Goal: Task Accomplishment & Management: Use online tool/utility

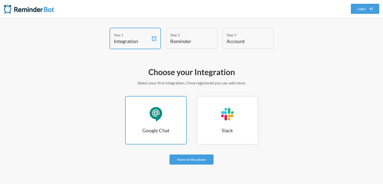
click at [155, 130] on h3 "Google Chat" at bounding box center [156, 130] width 60 height 7
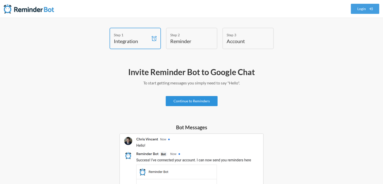
click at [200, 102] on link "Continue to Reminders" at bounding box center [192, 101] width 52 height 10
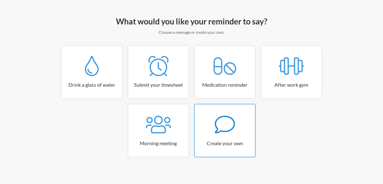
scroll to position [51, 0]
click at [236, 122] on div at bounding box center [225, 124] width 60 height 20
select select "11:30:00"
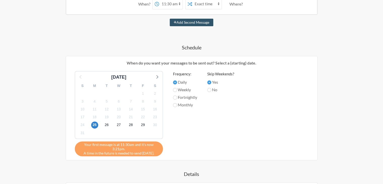
scroll to position [126, 0]
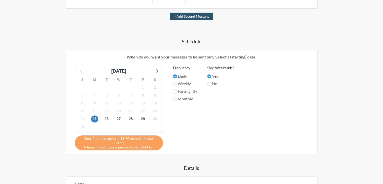
click at [184, 99] on label "Monthly" at bounding box center [185, 99] width 24 height 6
click at [177, 99] on input "Monthly" at bounding box center [175, 99] width 4 height 4
radio input "true"
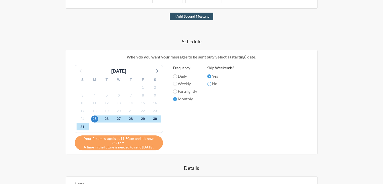
click at [209, 84] on input "No" at bounding box center [209, 84] width 4 height 4
radio input "true"
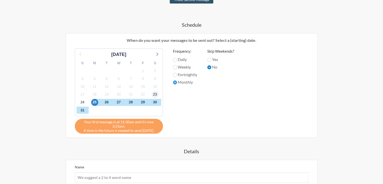
scroll to position [151, 0]
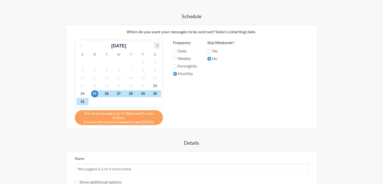
click at [155, 46] on icon at bounding box center [156, 45] width 7 height 7
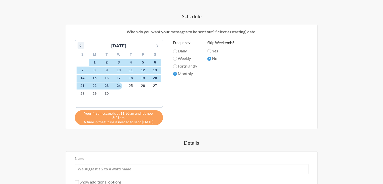
click at [82, 46] on icon at bounding box center [81, 45] width 7 height 7
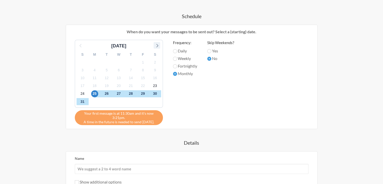
click at [156, 44] on icon at bounding box center [156, 45] width 7 height 7
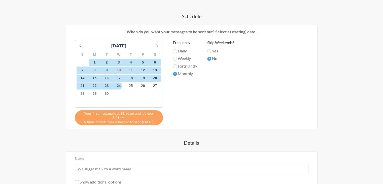
click at [118, 69] on span "10" at bounding box center [118, 69] width 7 height 7
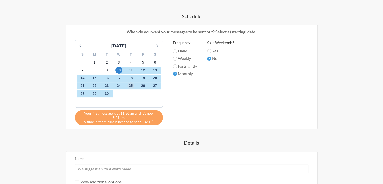
click at [132, 85] on span "25" at bounding box center [130, 85] width 7 height 7
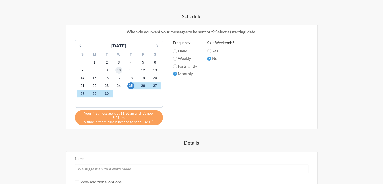
click at [117, 68] on span "10" at bounding box center [118, 69] width 7 height 7
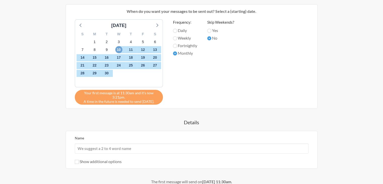
scroll to position [202, 0]
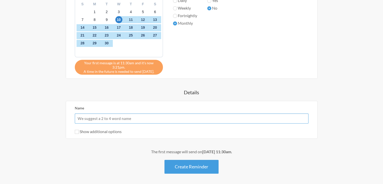
click at [170, 119] on input "Name" at bounding box center [192, 118] width 234 height 10
paste input "Announcement: Payroll Cutoff and Leave Approval Reminder Dear @all Please be re…"
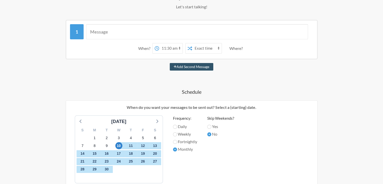
scroll to position [0, 0]
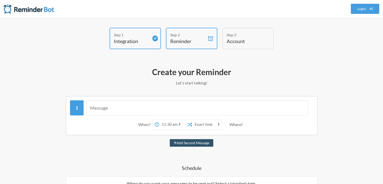
type input "Announcement: Payroll Cutoff and Leave Approval Reminder Dear @all Please be re…"
click at [177, 113] on input "text" at bounding box center [197, 107] width 222 height 15
paste input "Announcement: Payroll Cutoff and Leave Approval Reminder Dear @all Please be re…"
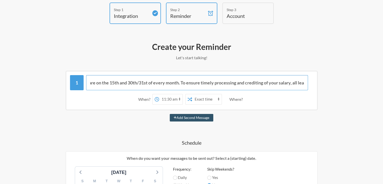
scroll to position [0, 249]
drag, startPoint x: 179, startPoint y: 85, endPoint x: 386, endPoint y: 93, distance: 207.3
click at [383, 93] on html ".uk-navbar-toggle-animate svg>[class*="line-"]{transition:0.2s ease-in-out;tran…" at bounding box center [191, 177] width 383 height 405
type input "Announcement: Payroll Cutoff and Leave Approval Reminder Dear @all Please be re…"
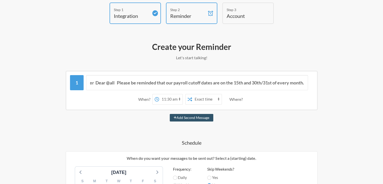
scroll to position [0, 0]
click at [171, 98] on select "12:00 am 12:15 am 12:30 am 12:45 am 1:00 am 1:15 am 1:30 am 1:45 am 2:00 am 2:1…" at bounding box center [170, 99] width 23 height 10
select select "09:00:00"
click at [159, 94] on select "12:00 am 12:15 am 12:30 am 12:45 am 1:00 am 1:15 am 1:30 am 1:45 am 2:00 am 2:1…" at bounding box center [170, 99] width 23 height 10
click at [200, 100] on select "Exact time Random time" at bounding box center [206, 99] width 29 height 10
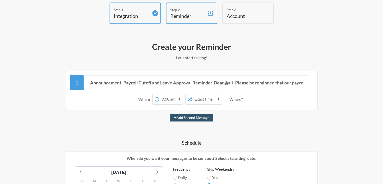
click at [200, 100] on select "Exact time Random time" at bounding box center [206, 99] width 29 height 10
click at [207, 116] on button "Add Second Message" at bounding box center [192, 118] width 44 height 8
select select "10:00:00"
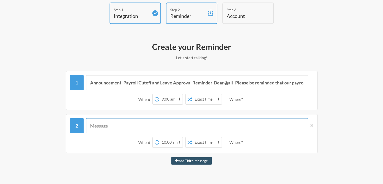
click at [180, 123] on input "text" at bounding box center [197, 125] width 222 height 15
paste input "Announcement: Payroll Cutoff and Leave Approval Reminder Dear @all Please be re…"
type input "Announcement: Payroll Cutoff and Leave Approval Reminder Dear @all Please be re…"
